Goal: Find contact information: Find contact information

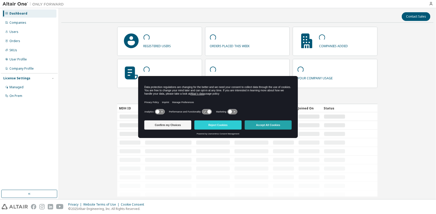
click at [270, 126] on button "Accept All Cookies" at bounding box center [268, 125] width 47 height 9
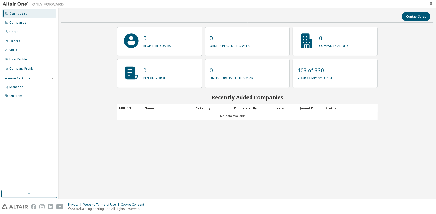
click at [431, 5] on icon "button" at bounding box center [431, 4] width 4 height 4
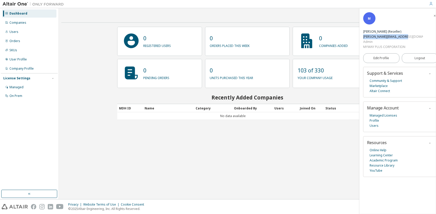
drag, startPoint x: 381, startPoint y: 20, endPoint x: 424, endPoint y: 20, distance: 42.9
click at [423, 34] on div "[PERSON_NAME][EMAIL_ADDRESS][DOMAIN_NAME]" at bounding box center [393, 36] width 60 height 5
copy div "[PERSON_NAME][EMAIL_ADDRESS][DOMAIN_NAME]"
